Goal: Find specific page/section: Find specific page/section

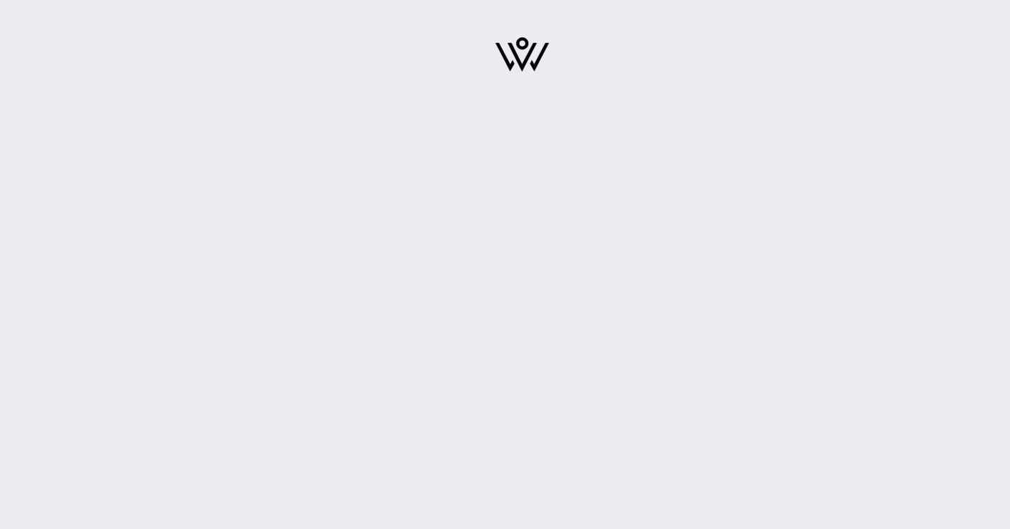
click at [477, 181] on div at bounding box center [521, 264] width 975 height 529
click at [681, 194] on div at bounding box center [521, 264] width 975 height 529
click at [532, 90] on div at bounding box center [522, 59] width 251 height 100
click at [530, 83] on div at bounding box center [522, 59] width 251 height 100
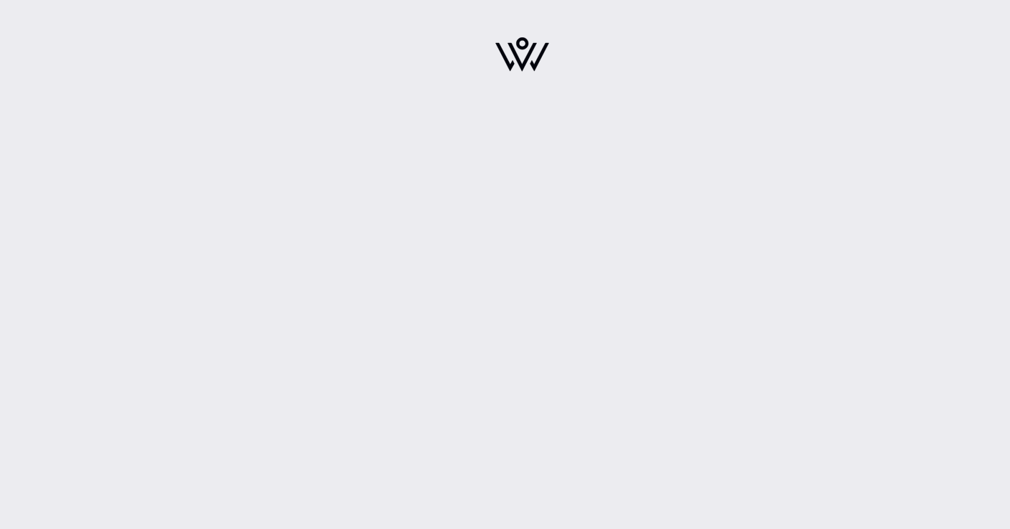
click at [518, 42] on img at bounding box center [522, 54] width 54 height 34
click at [517, 47] on img at bounding box center [522, 54] width 54 height 34
click at [517, 48] on img at bounding box center [522, 54] width 54 height 34
click at [389, 305] on div at bounding box center [521, 264] width 975 height 529
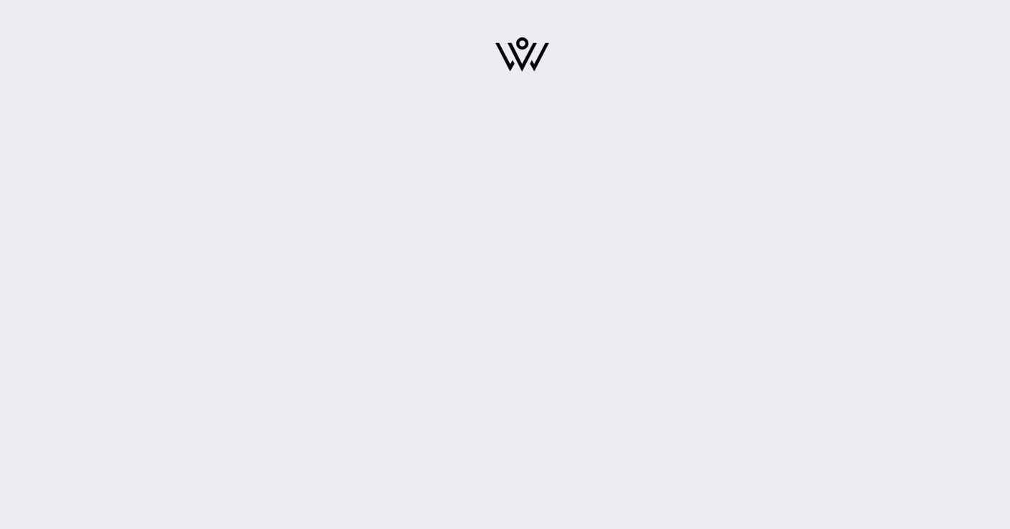
click at [533, 47] on img at bounding box center [522, 54] width 54 height 34
